Goal: Task Accomplishment & Management: Complete application form

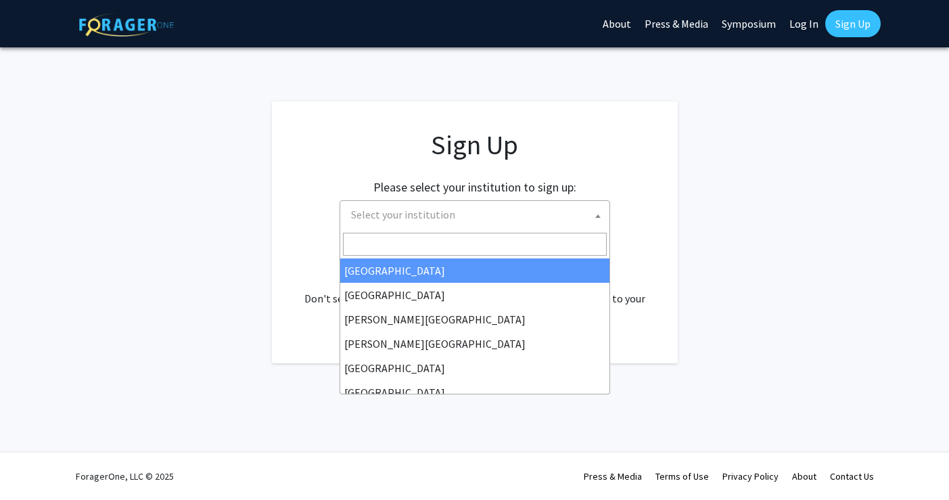
click at [555, 207] on span "Select your institution" at bounding box center [478, 215] width 264 height 28
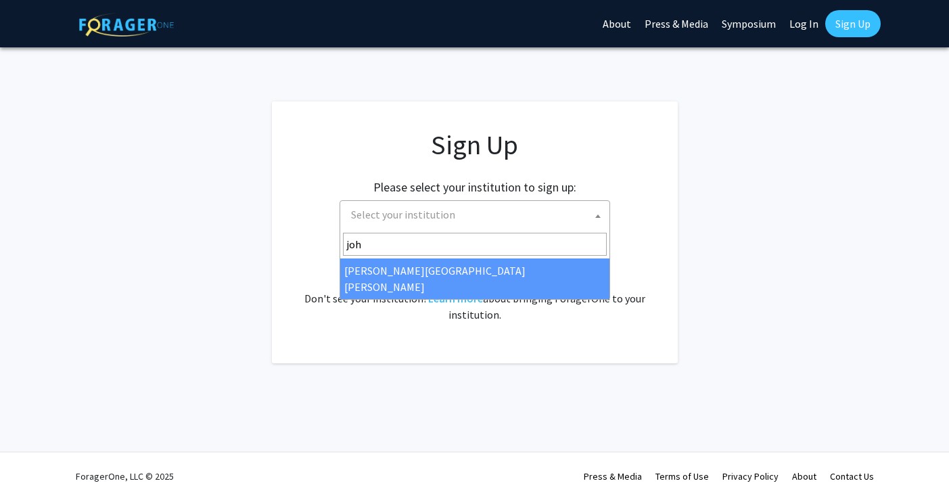
type input "joh"
select select "1"
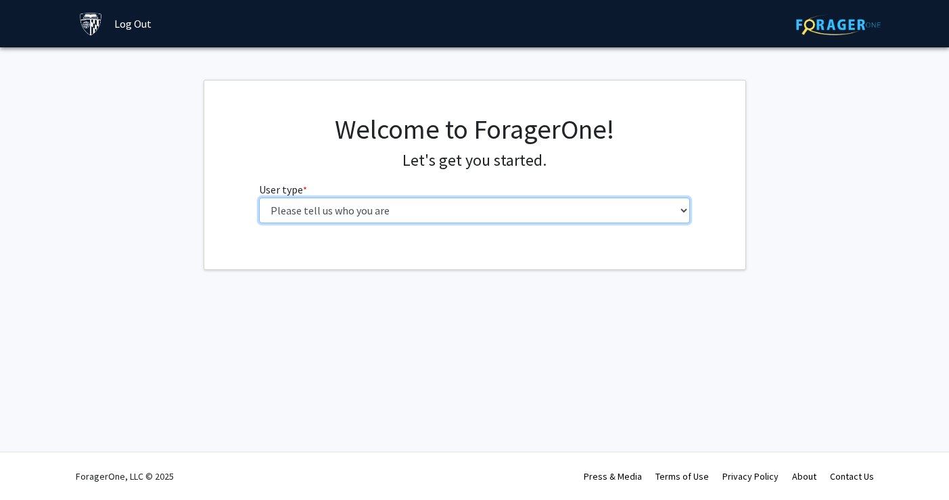
select select "4: postDoc"
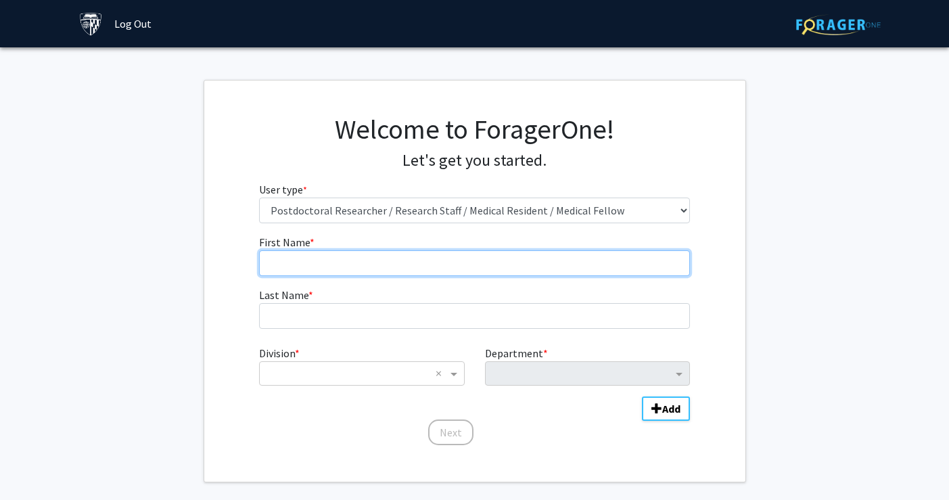
click at [336, 267] on input "First Name * required" at bounding box center [474, 263] width 431 height 26
type input "Violène"
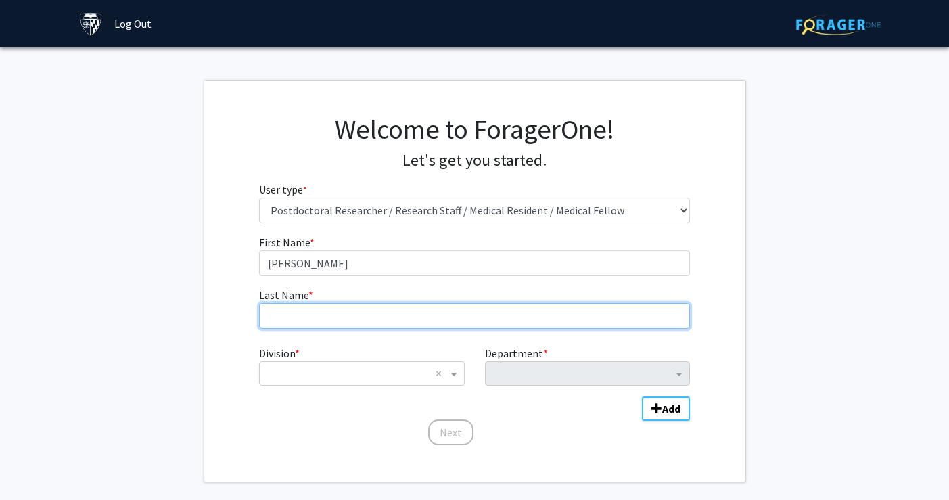
click at [354, 322] on input "Last Name * required" at bounding box center [474, 316] width 431 height 26
type input "Porto"
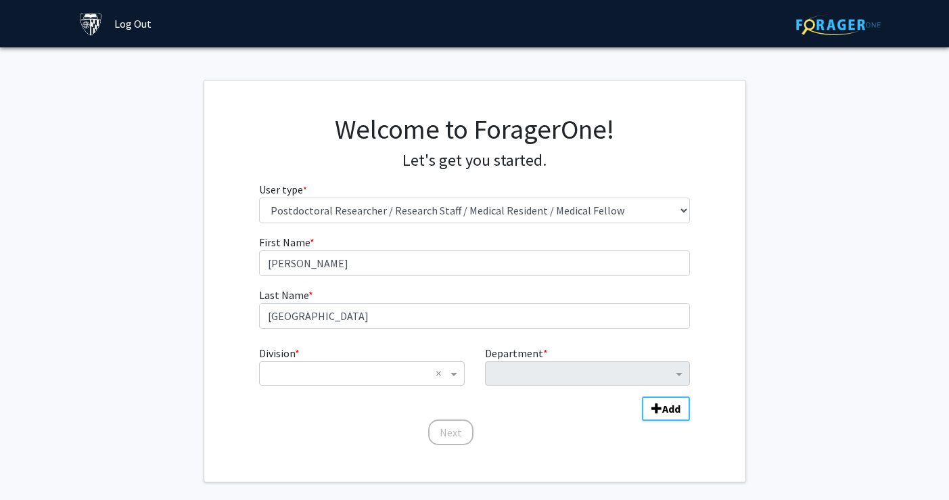
click at [343, 387] on div "Division * × × Department * Add" at bounding box center [474, 376] width 431 height 73
click at [338, 371] on input "Division" at bounding box center [348, 373] width 163 height 16
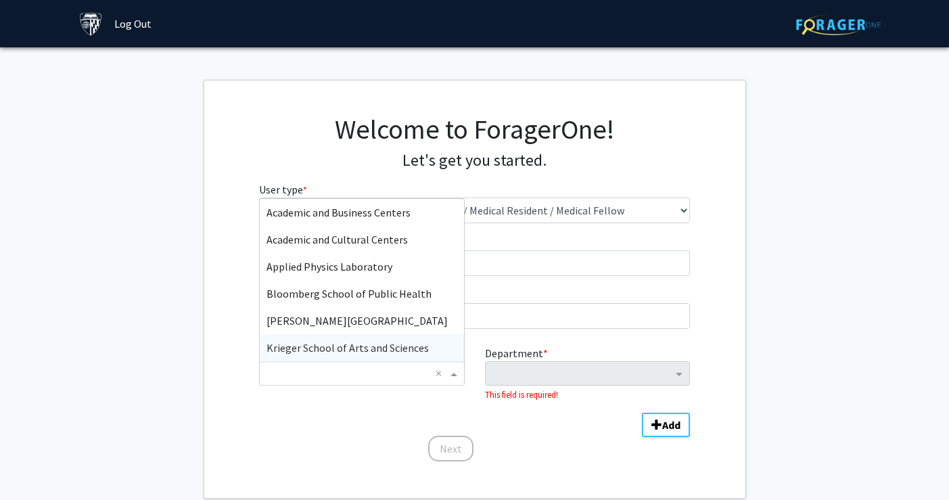
click at [323, 348] on span "Krieger School of Arts and Sciences" at bounding box center [348, 348] width 162 height 14
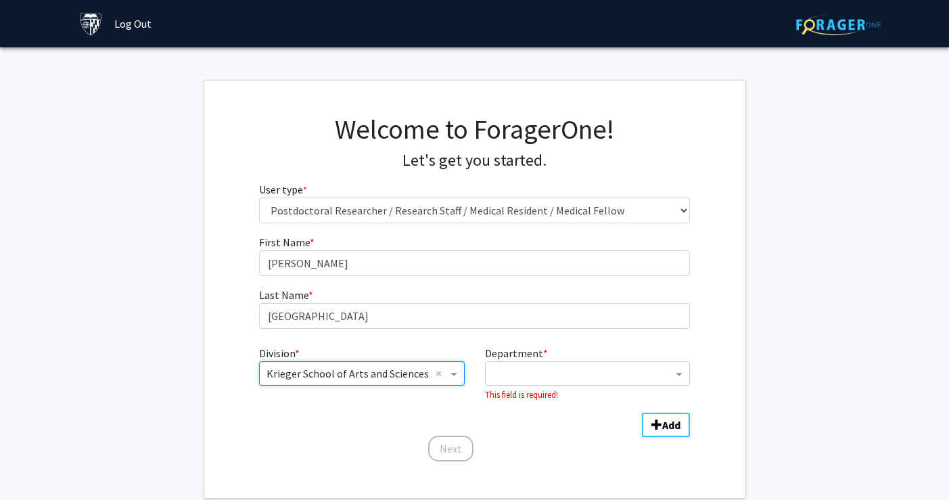
click at [523, 376] on input "Department" at bounding box center [582, 374] width 180 height 16
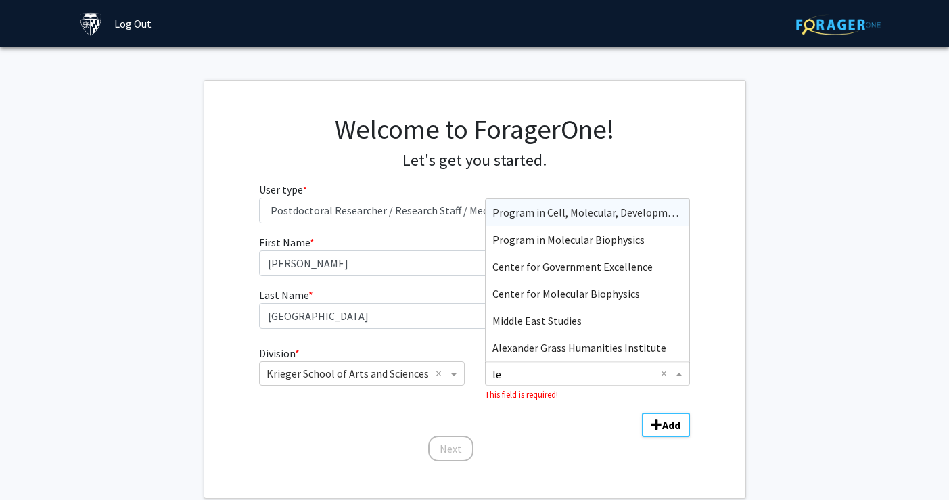
type input "l"
type input "o"
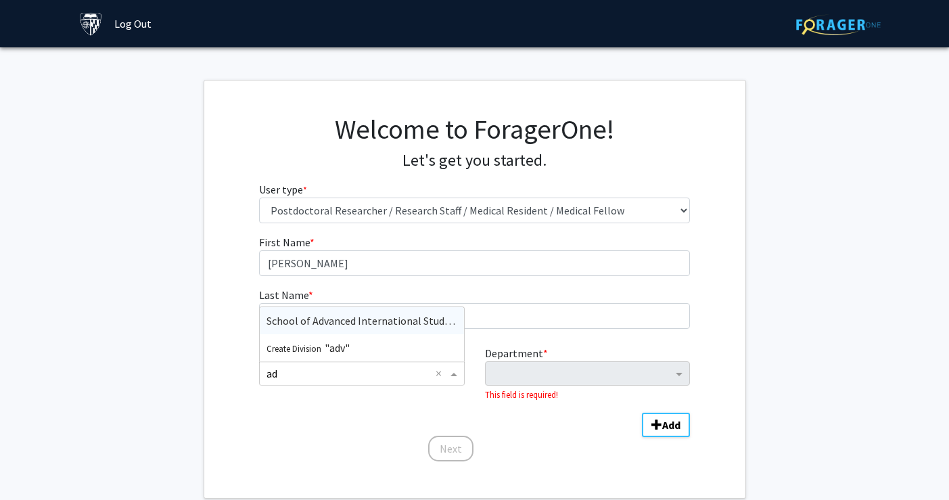
type input "a"
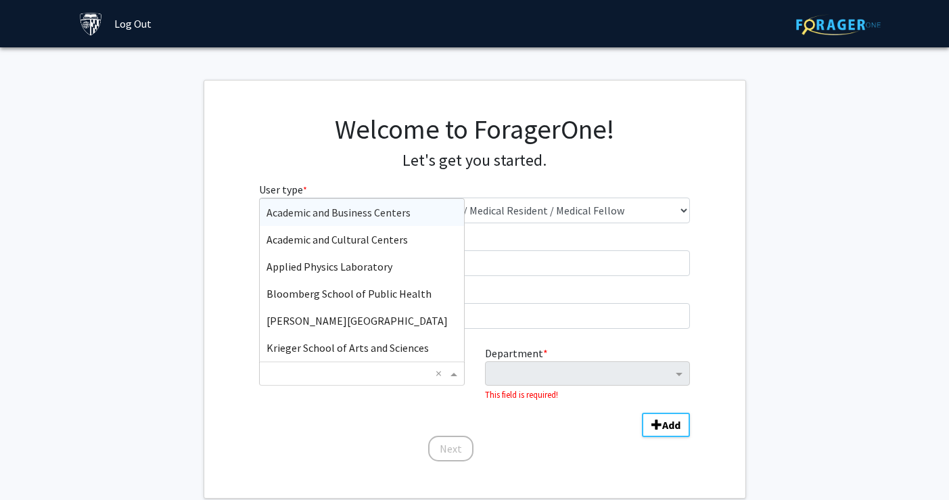
click at [384, 411] on div "Division * × × Academic and Business Centers Academic and Cultural Centers Appl…" at bounding box center [474, 384] width 431 height 89
click at [327, 367] on input "Division" at bounding box center [348, 373] width 163 height 16
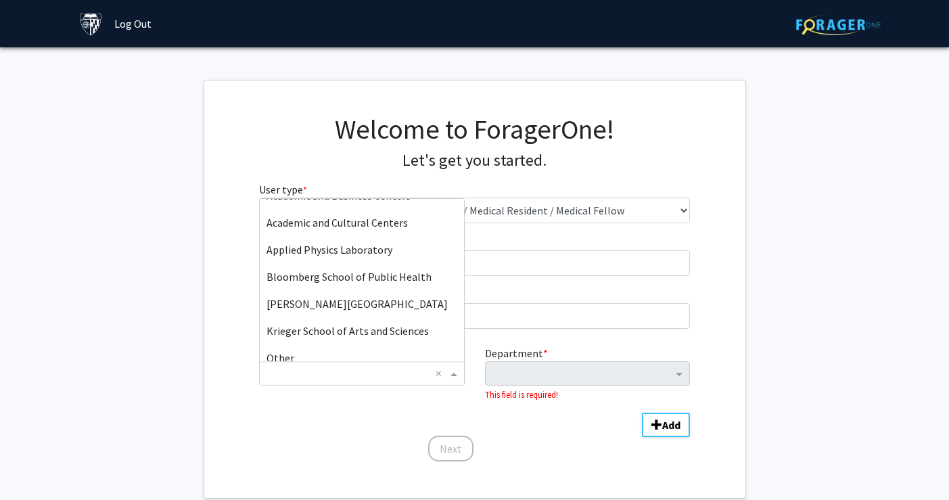
scroll to position [12, 0]
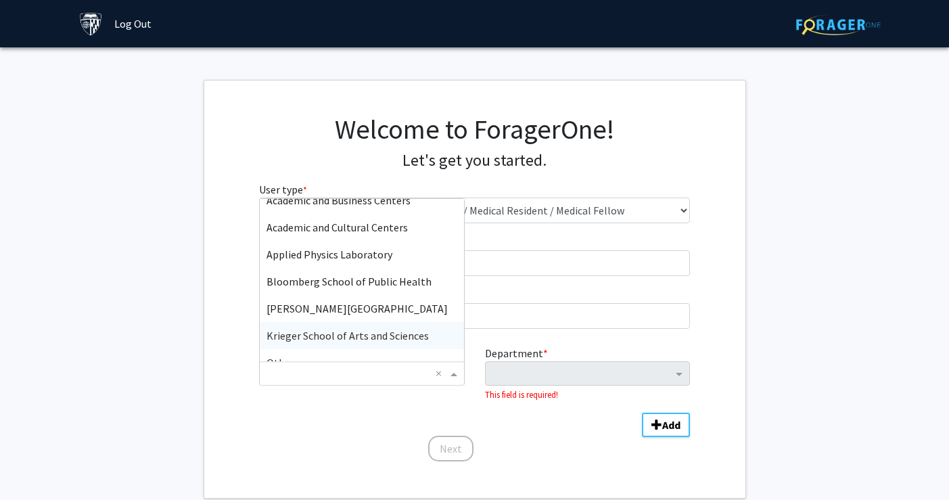
click at [320, 342] on div "Krieger School of Arts and Sciences" at bounding box center [362, 335] width 204 height 27
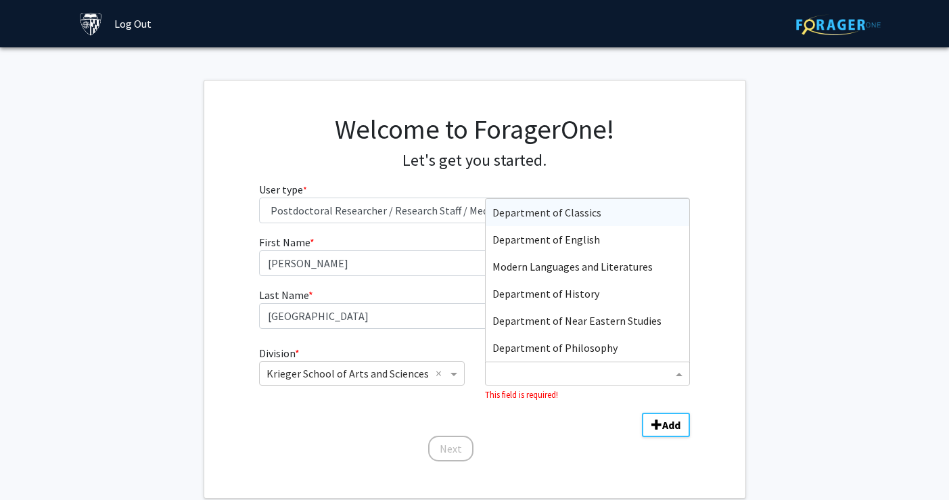
click at [488, 367] on div "Department" at bounding box center [579, 374] width 187 height 22
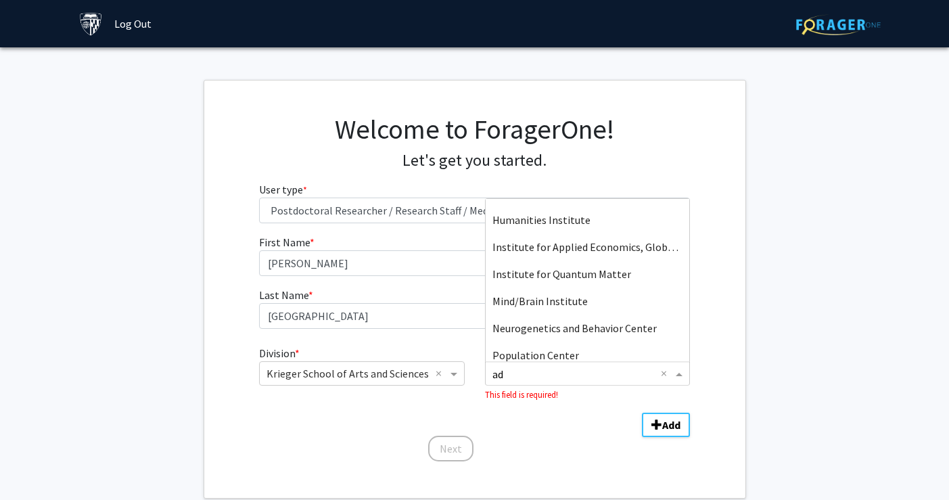
scroll to position [0, 0]
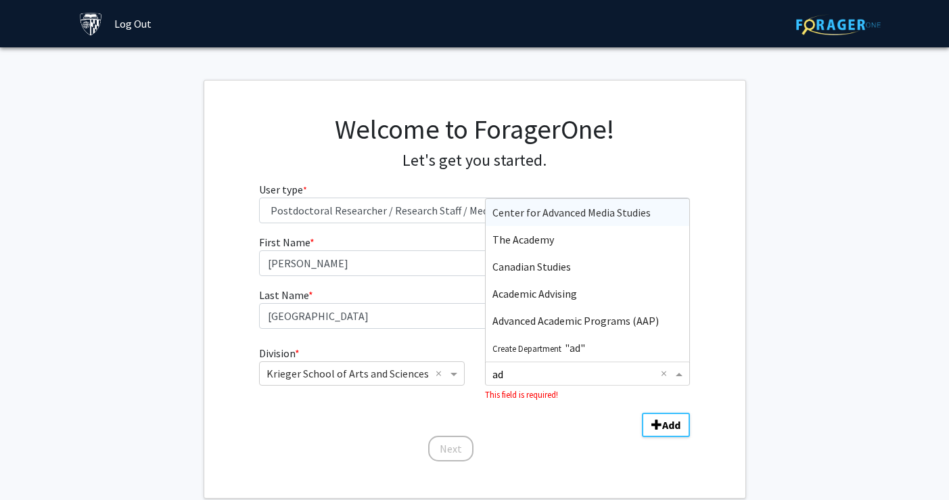
type input "adv"
click at [557, 318] on span "Advanced Academic Programs (AAP)" at bounding box center [575, 321] width 166 height 14
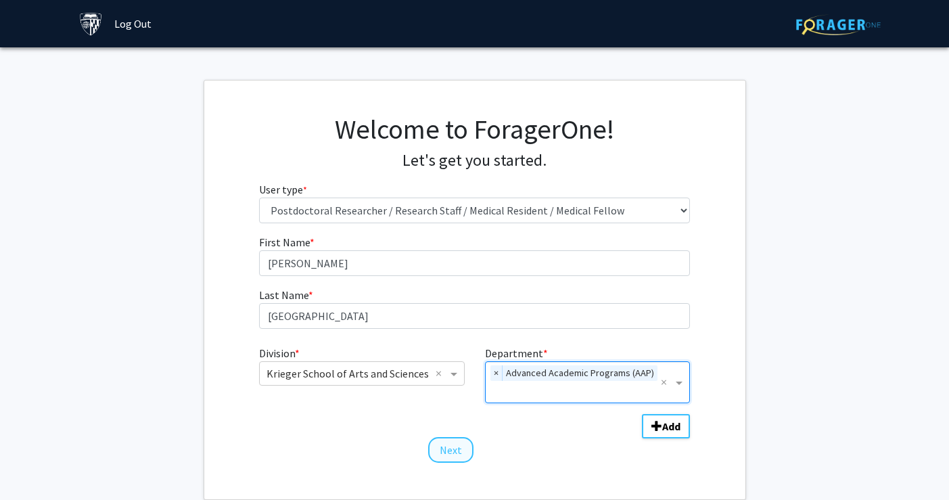
click at [450, 453] on button "Next" at bounding box center [450, 450] width 45 height 26
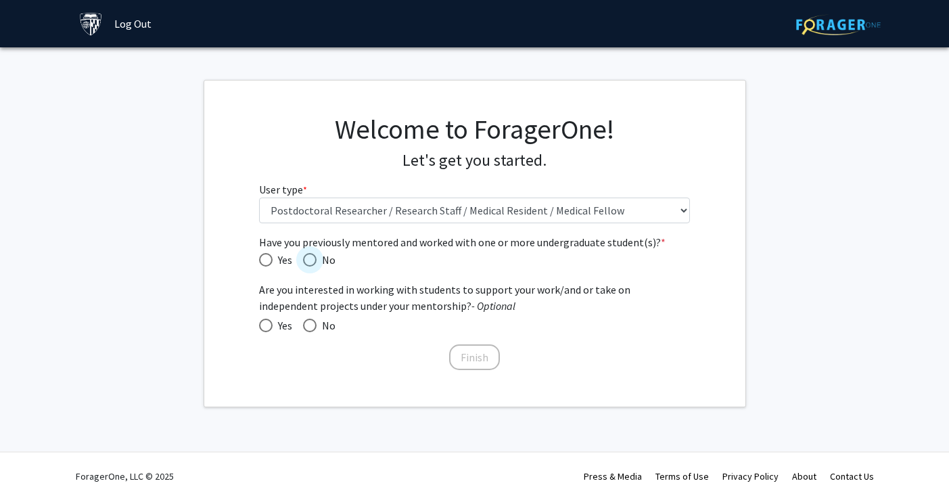
click at [313, 256] on span "Have you previously mentored and worked with one or more undergraduate student(…" at bounding box center [310, 260] width 14 height 14
click at [313, 256] on input "No" at bounding box center [310, 260] width 14 height 14
radio input "true"
click at [475, 359] on button "Finish" at bounding box center [474, 357] width 51 height 26
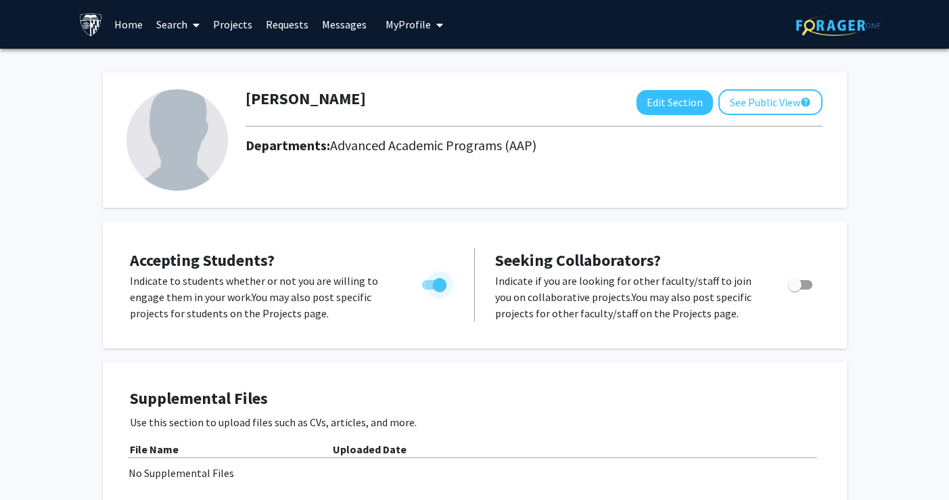
click at [427, 287] on span "Toggle" at bounding box center [434, 284] width 24 height 9
click at [428, 290] on input "Would you like to permit student requests?" at bounding box center [428, 290] width 1 height 1
checkbox input "false"
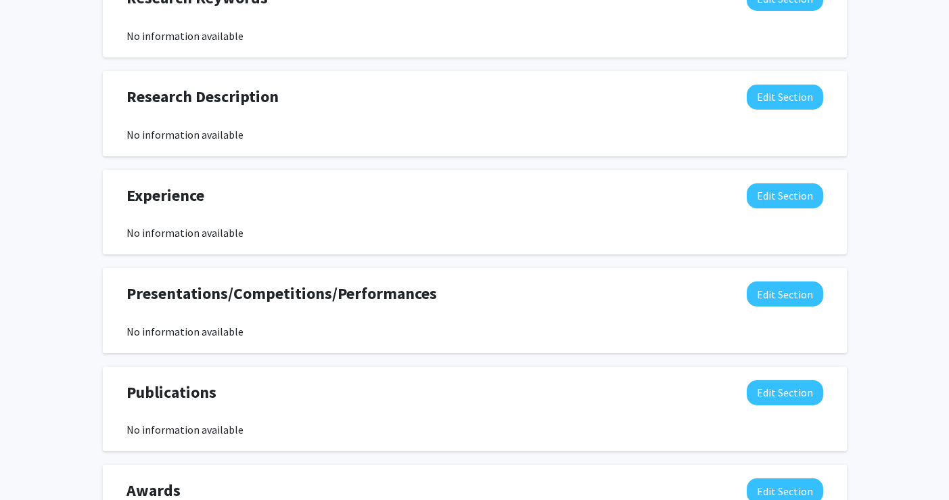
scroll to position [689, 0]
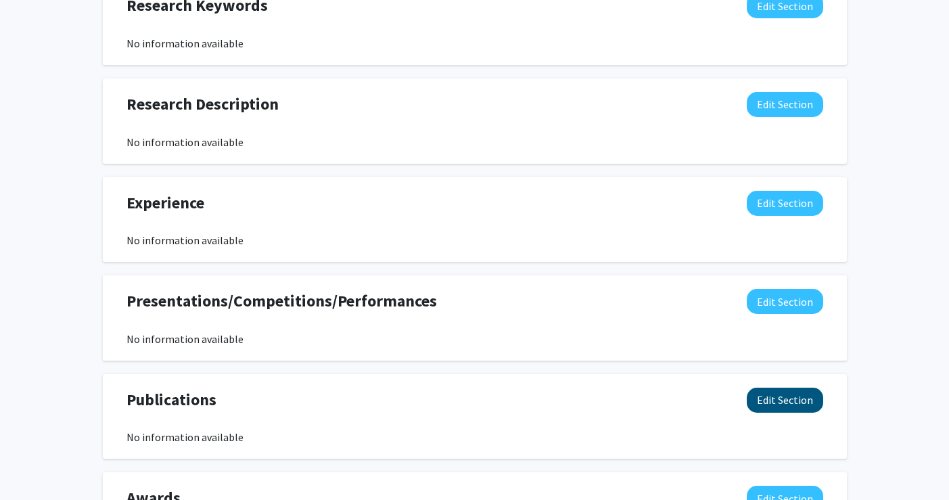
click at [794, 412] on button "Edit Section" at bounding box center [785, 400] width 76 height 25
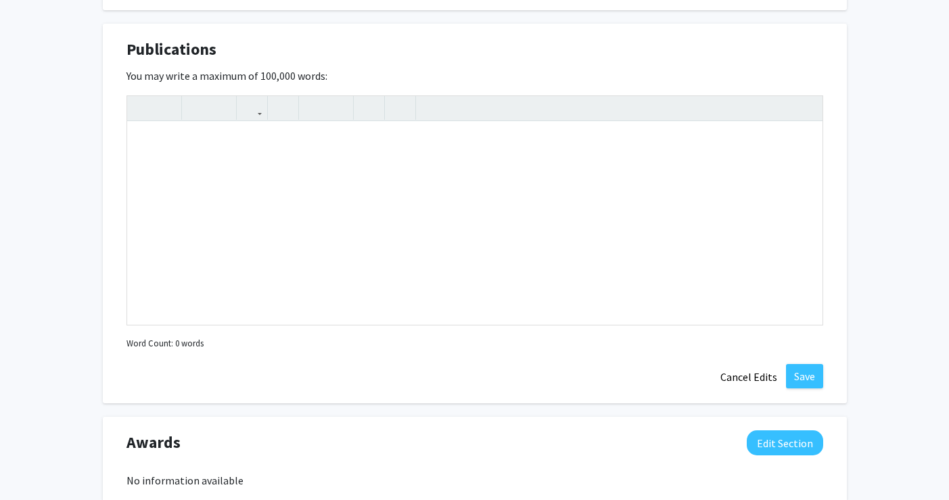
scroll to position [1047, 0]
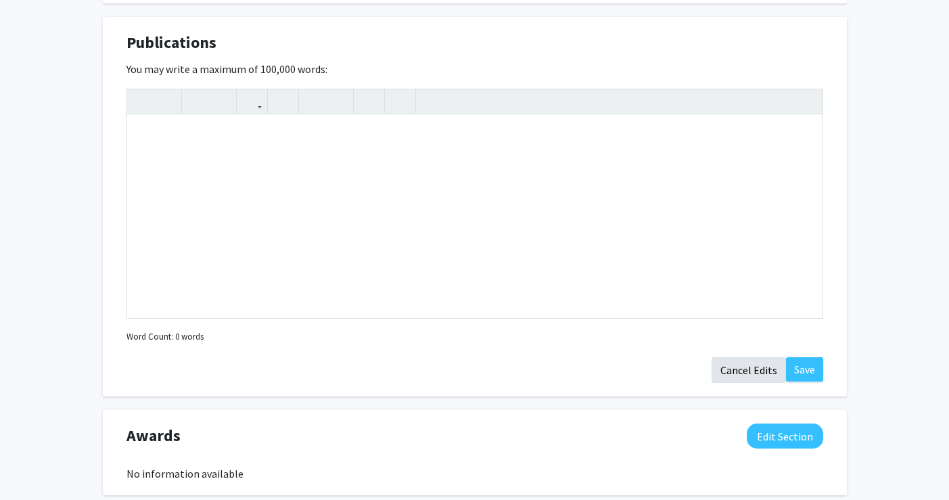
click at [750, 376] on button "Cancel Edits" at bounding box center [749, 370] width 74 height 26
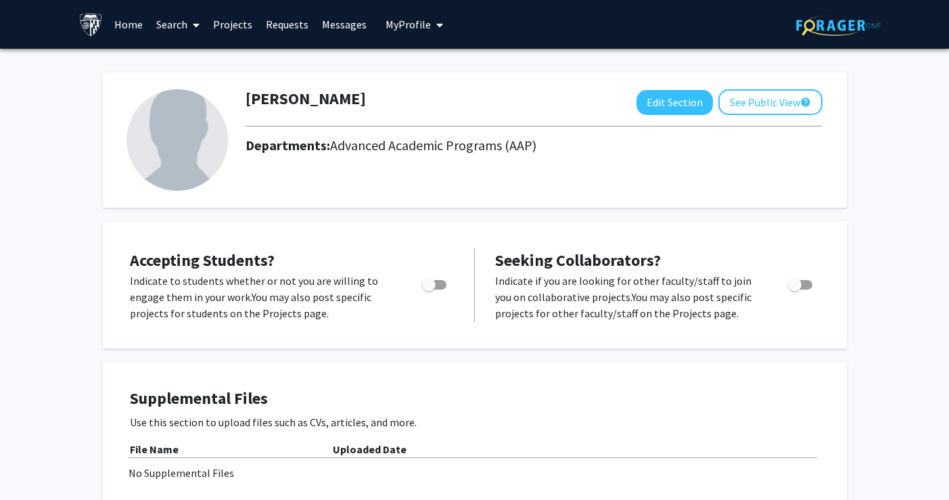
scroll to position [0, 0]
